Goal: Navigation & Orientation: Find specific page/section

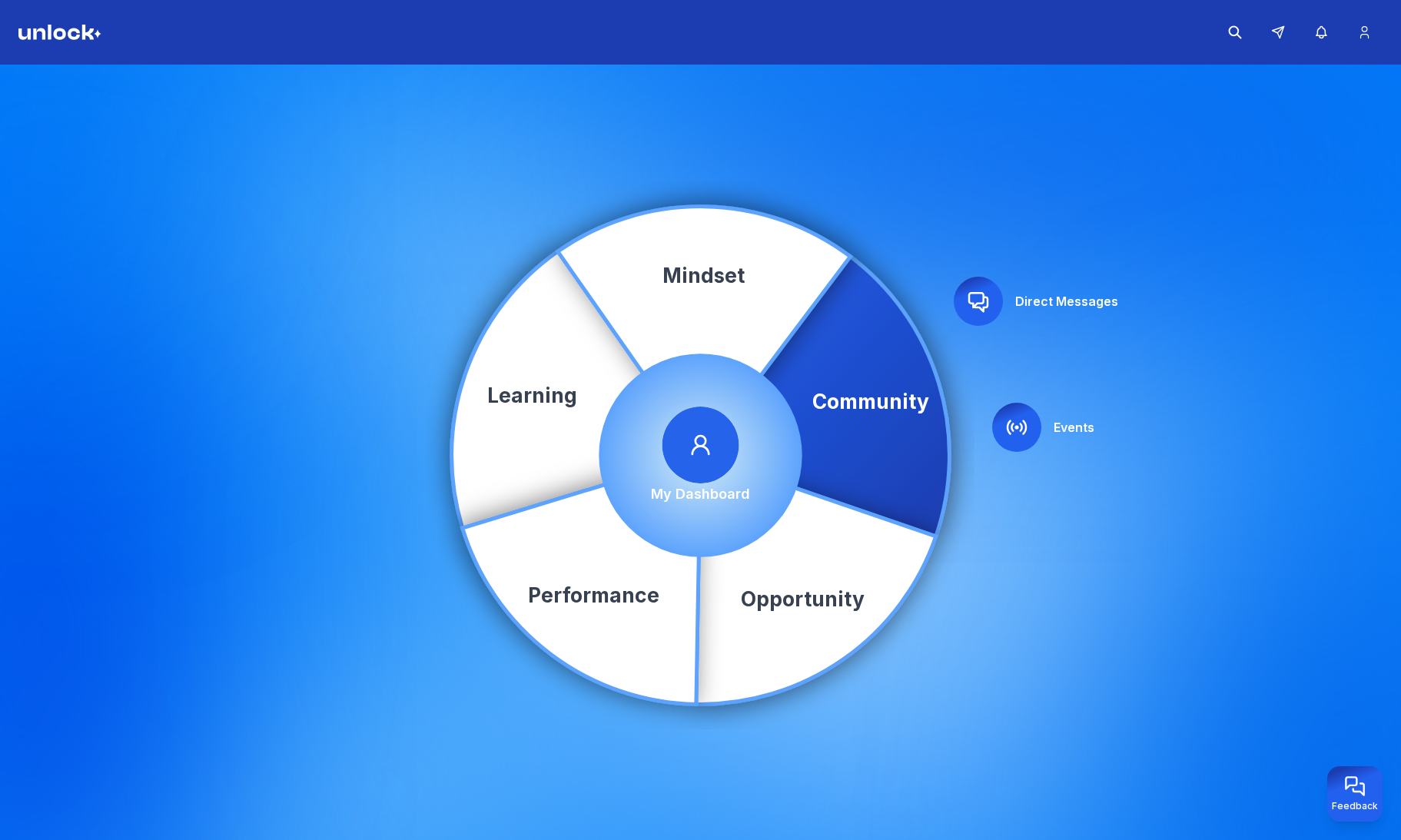
click at [1014, 425] on icon at bounding box center [1016, 427] width 25 height 25
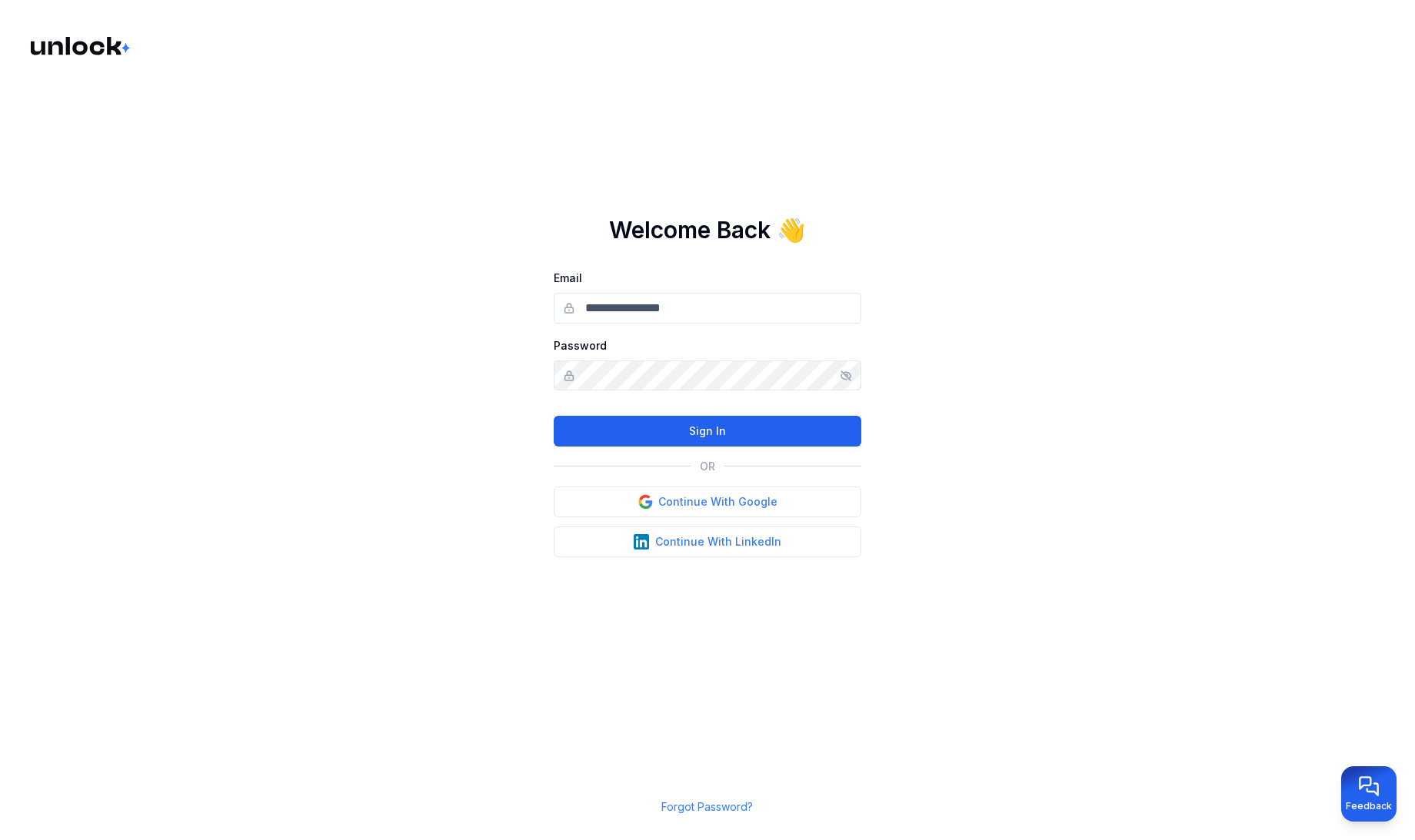
type input "**********"
click at [845, 428] on button "Sign In" at bounding box center [707, 430] width 308 height 31
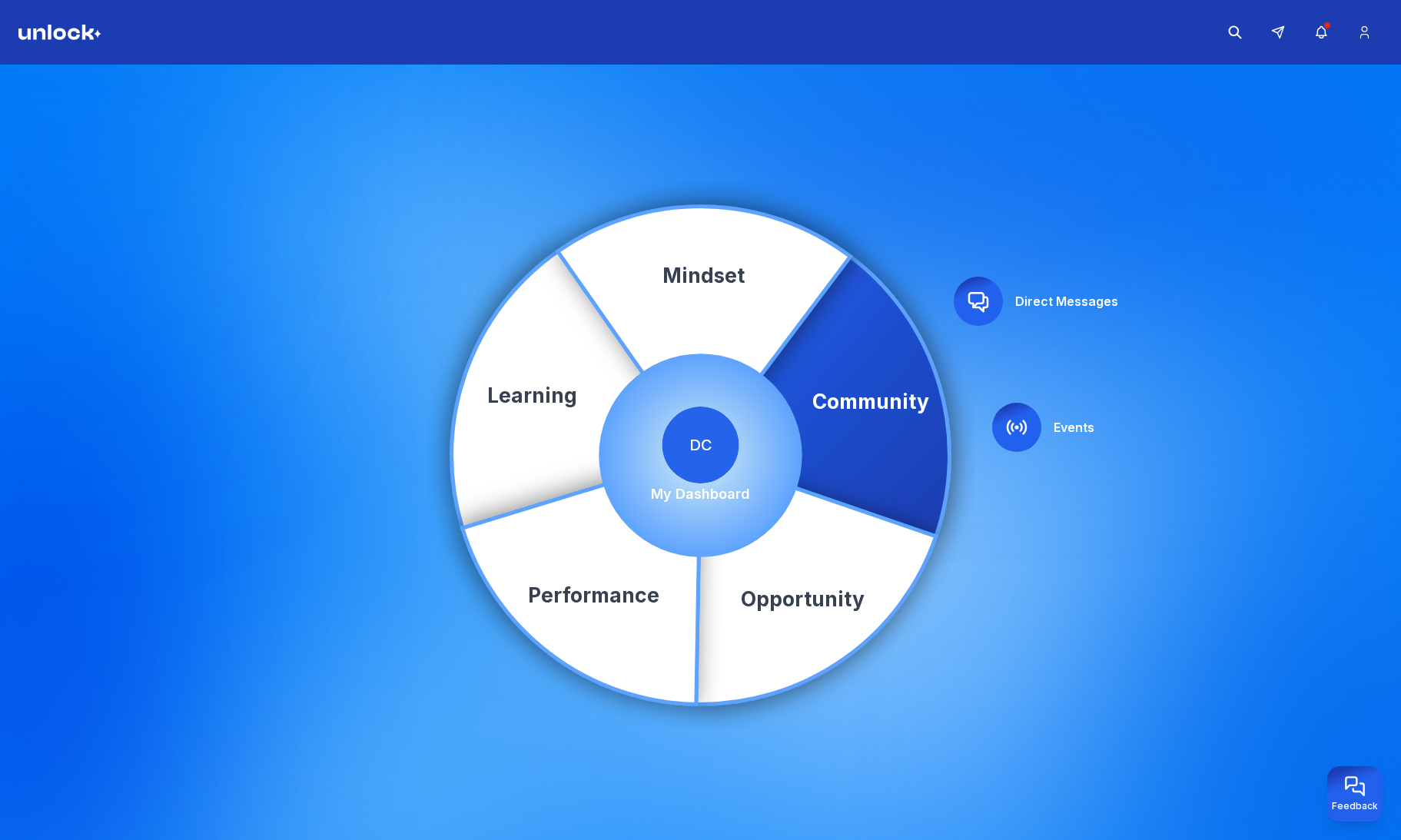
click at [1010, 423] on icon at bounding box center [1016, 427] width 25 height 25
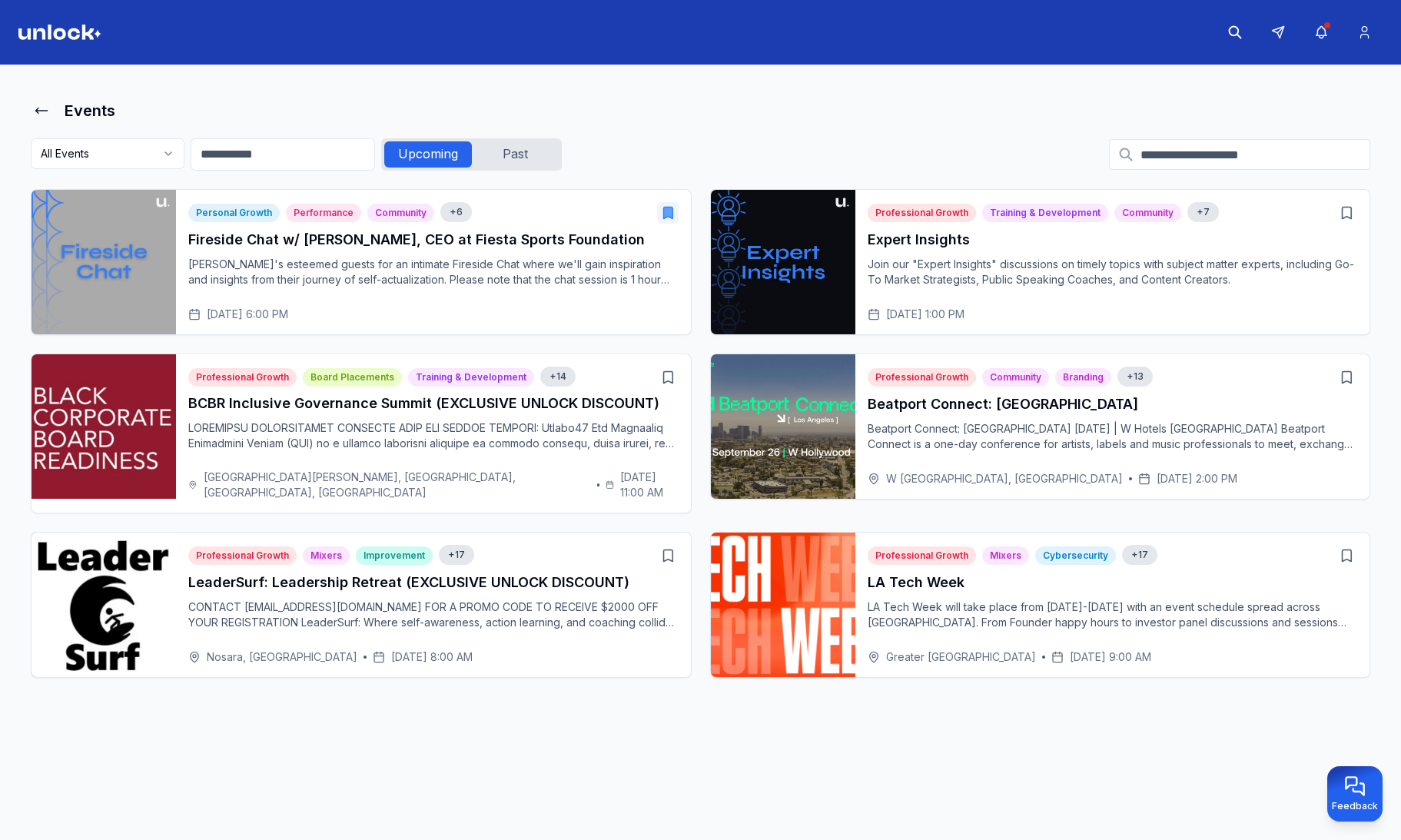
click at [1010, 425] on p "Beatport Connect: Los Angeles September 26 | W Hotels Hollywood Beatport Connec…" at bounding box center [1113, 436] width 491 height 31
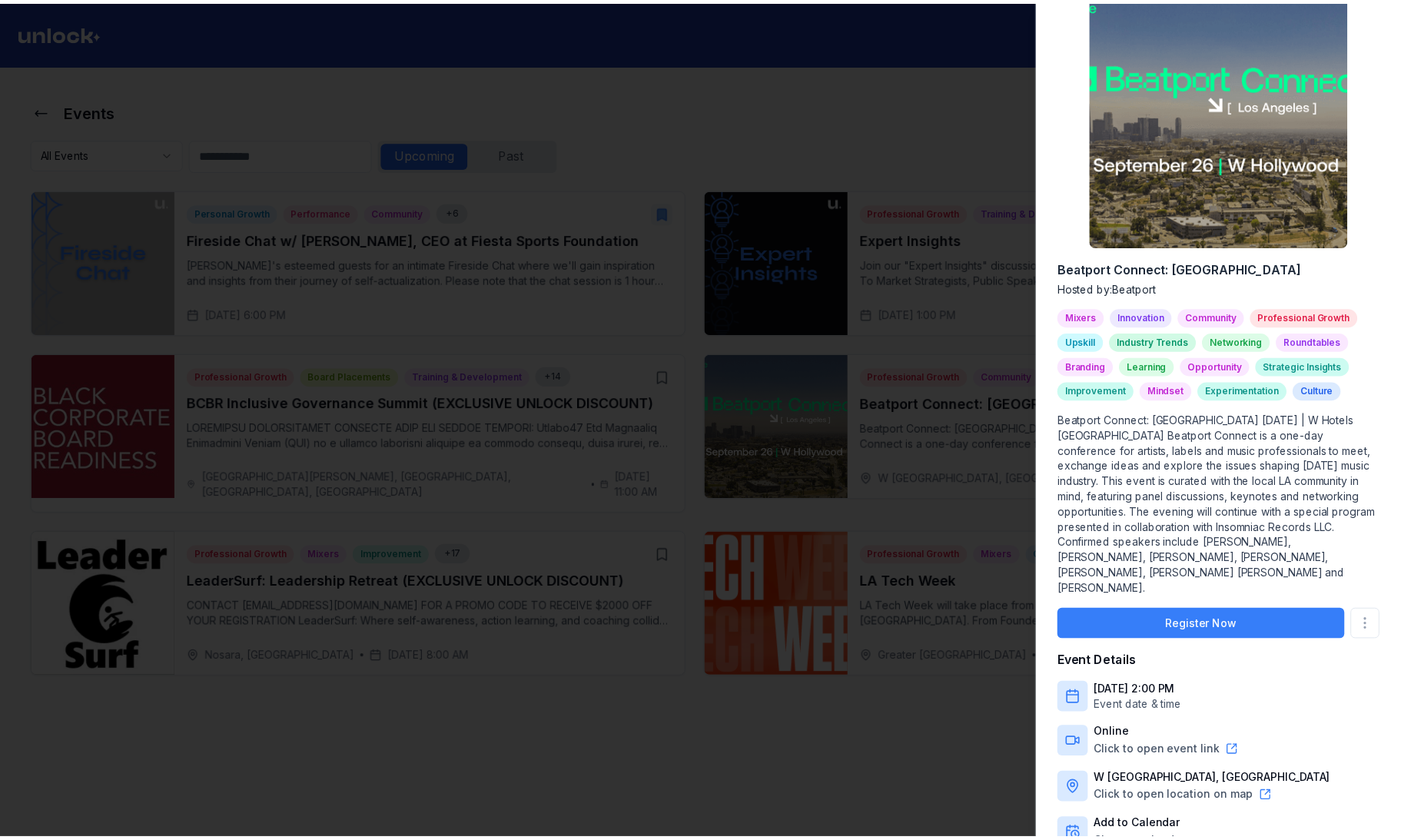
scroll to position [107, 0]
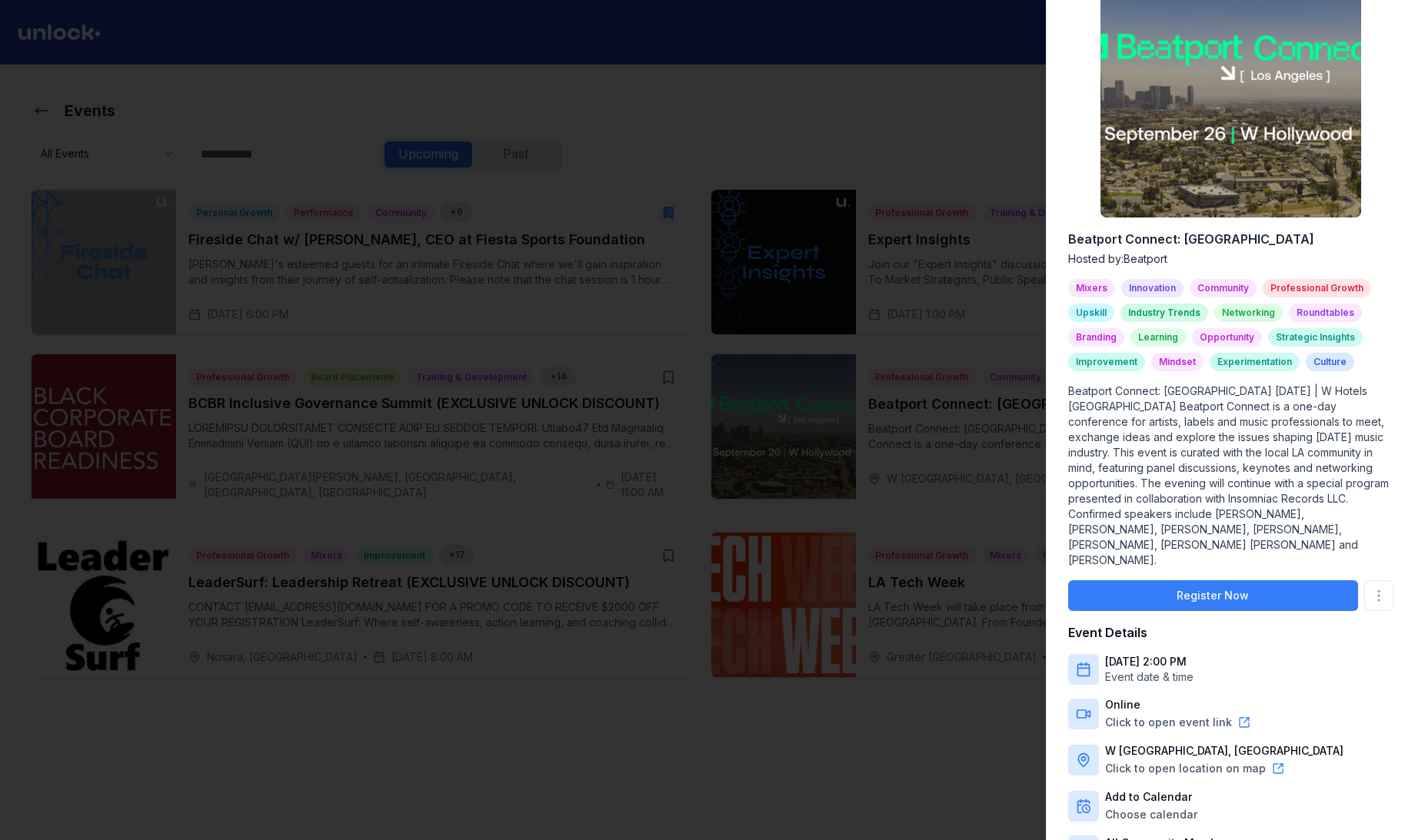
click at [748, 343] on div at bounding box center [708, 420] width 1415 height 840
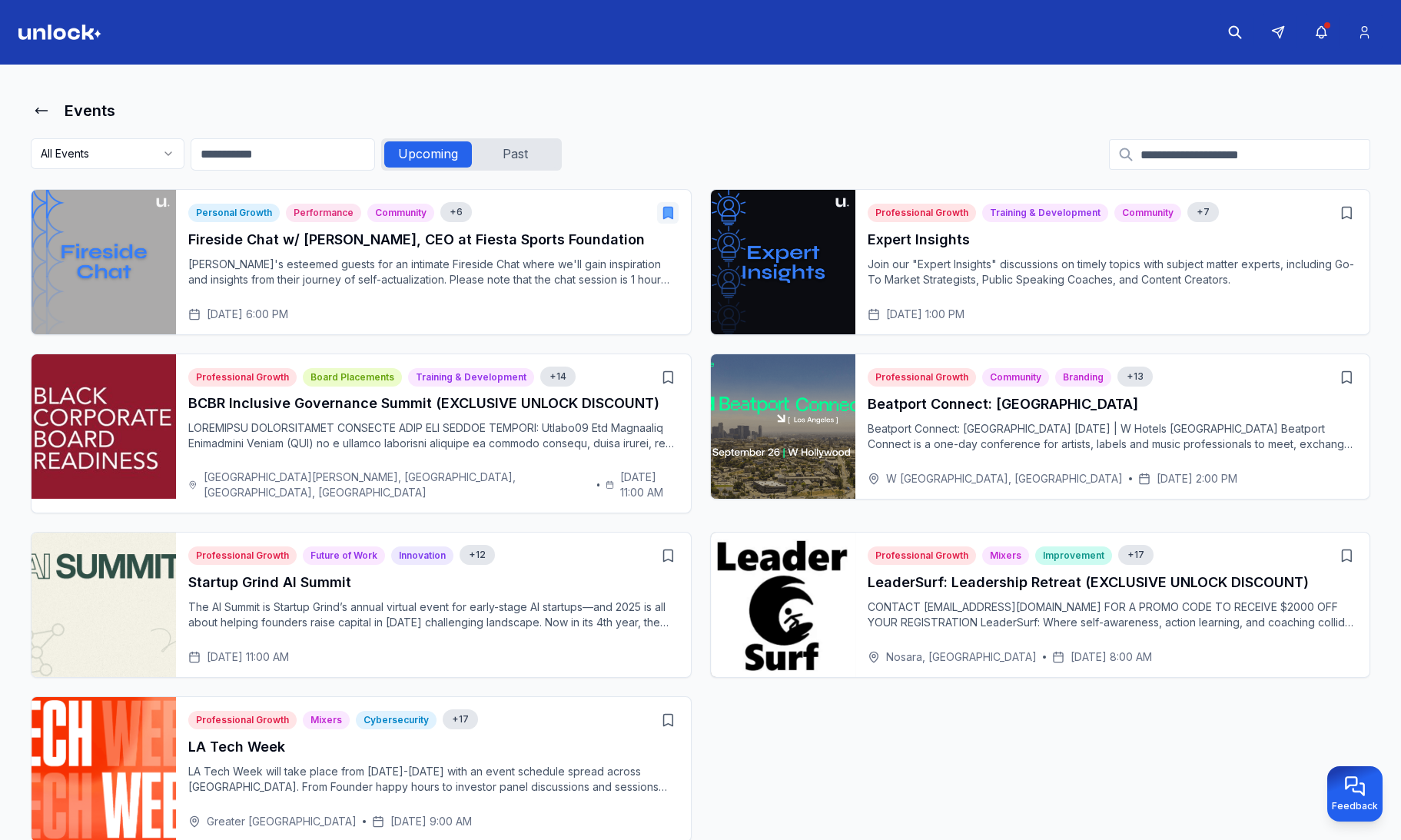
click at [368, 574] on h3 "Startup Grind AI Summit" at bounding box center [433, 583] width 491 height 22
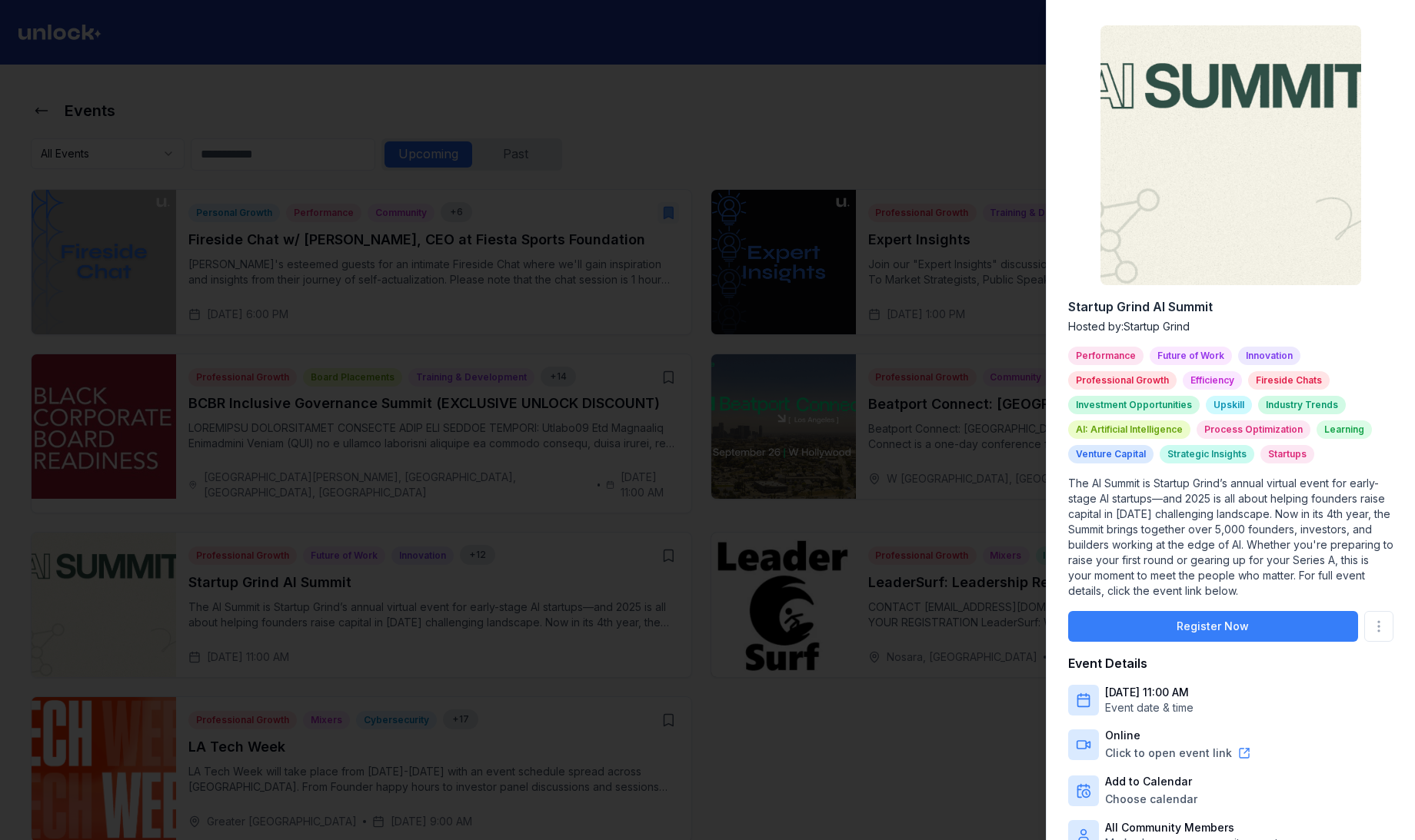
scroll to position [40, 0]
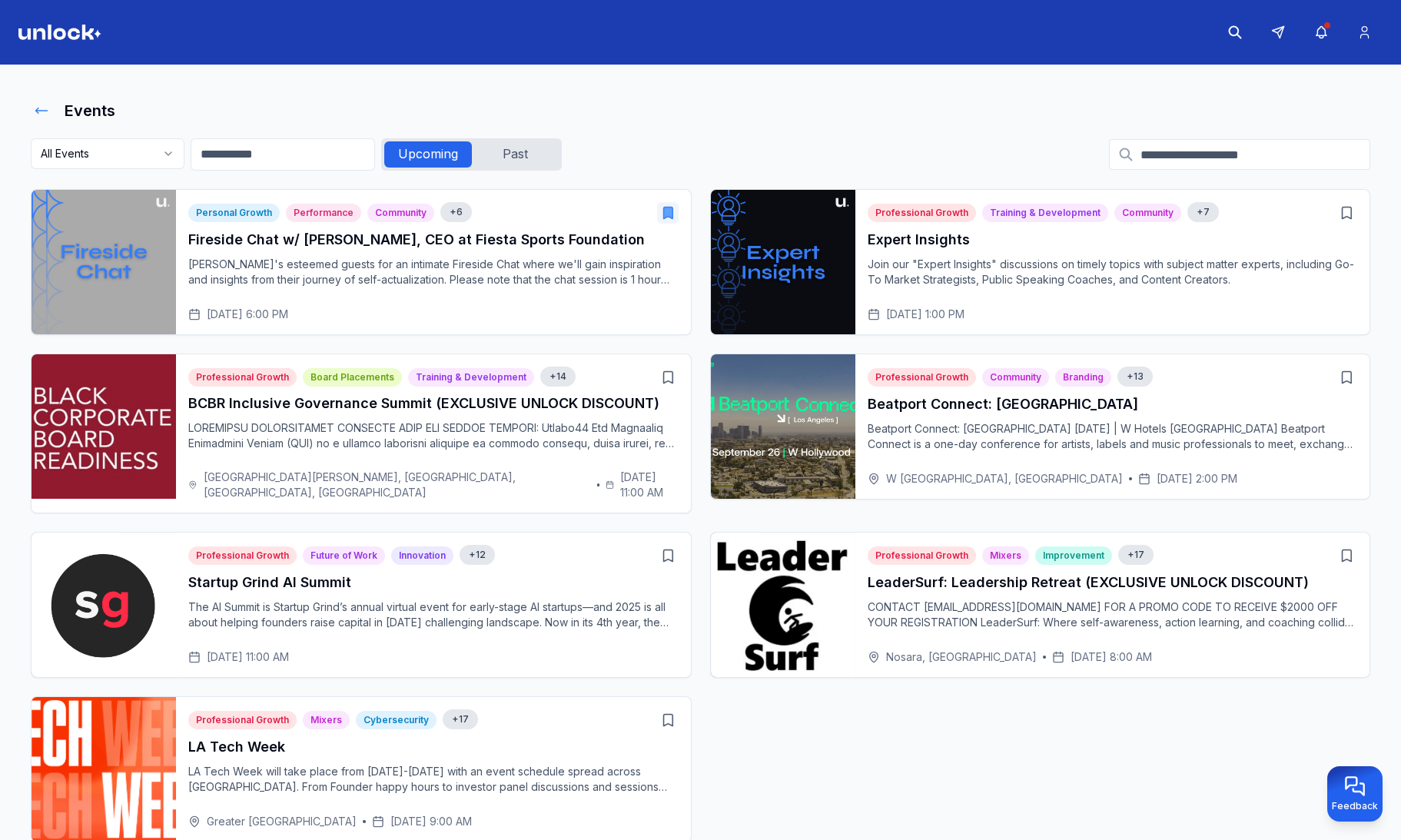
click at [38, 109] on icon at bounding box center [42, 111] width 16 height 16
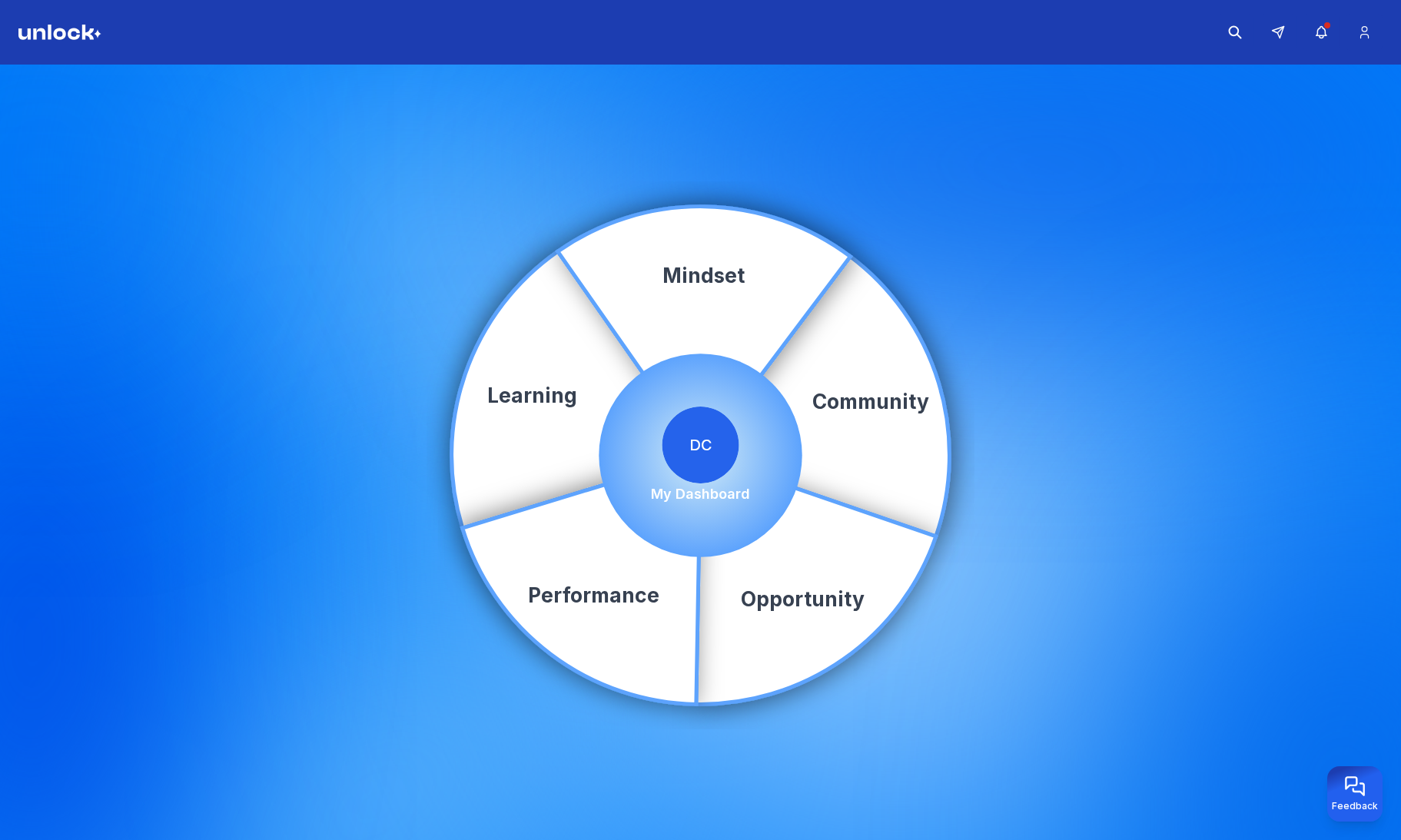
click at [38, 109] on div "Community Learning Opportunity Performance Mindset DC My Dashboard" at bounding box center [700, 455] width 1401 height 782
click at [1329, 33] on icon "button" at bounding box center [1322, 33] width 16 height 16
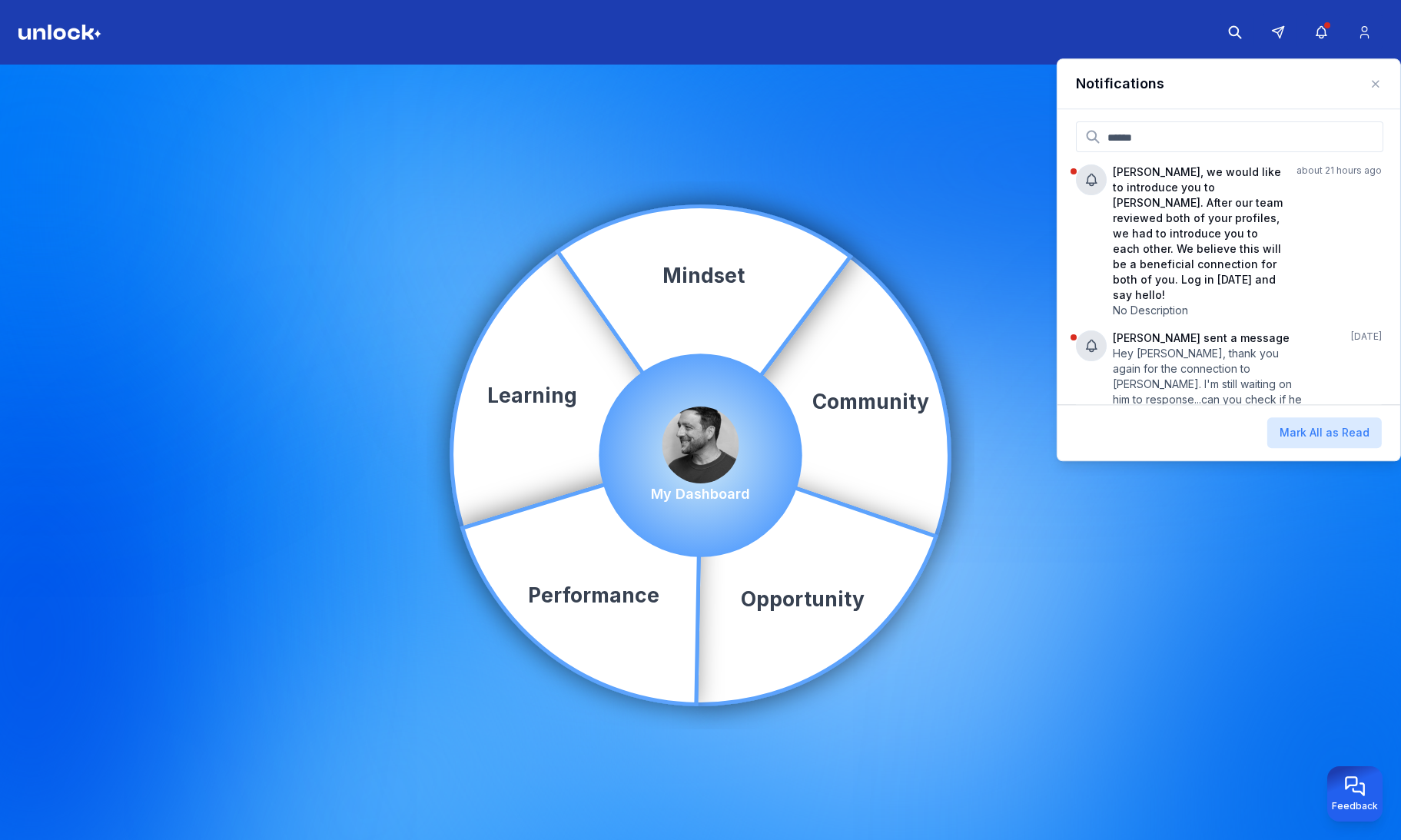
click at [954, 213] on icon "Community Learning Opportunity Performance Mindset" at bounding box center [700, 456] width 509 height 509
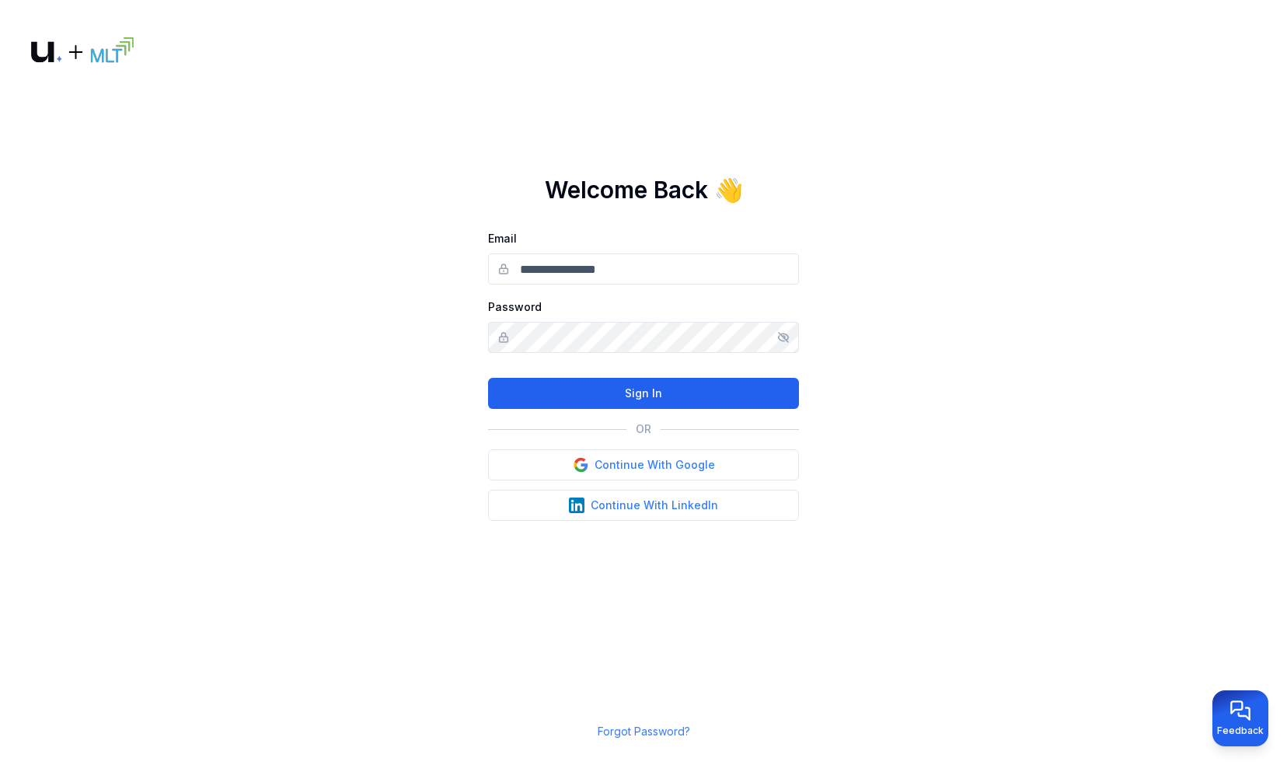
type input "**********"
click at [589, 247] on button "Sign In" at bounding box center [643, 393] width 311 height 31
